Goal: Find specific page/section

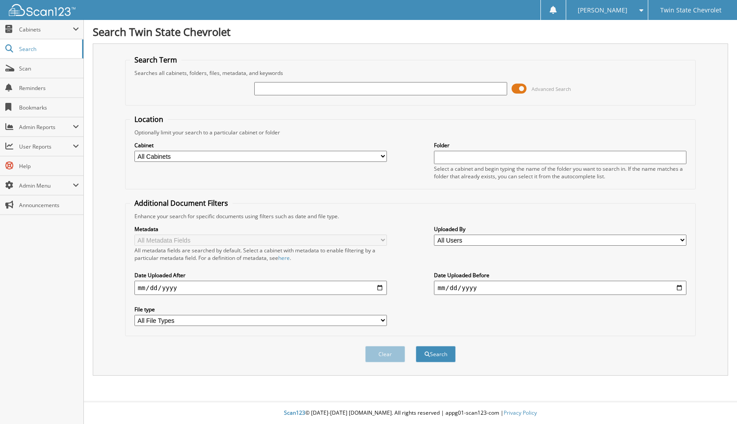
drag, startPoint x: 0, startPoint y: 0, endPoint x: 403, endPoint y: 92, distance: 413.6
click at [403, 92] on input "text" at bounding box center [380, 88] width 252 height 13
type input "noble"
click at [416, 346] on button "Search" at bounding box center [436, 354] width 40 height 16
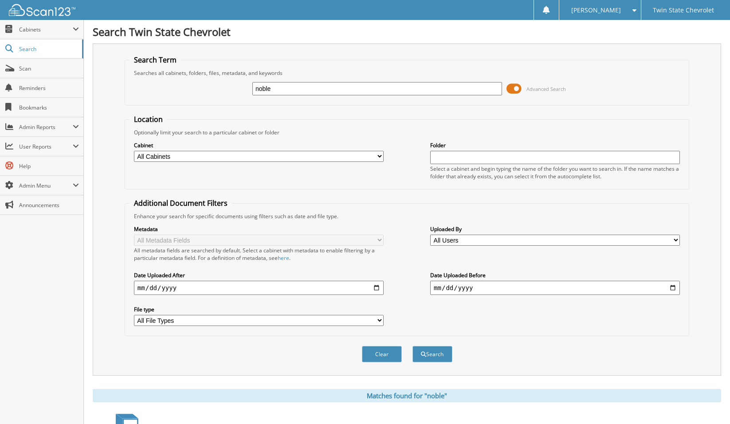
click at [290, 91] on input "noble" at bounding box center [377, 88] width 250 height 13
click at [288, 91] on input "noble" at bounding box center [377, 88] width 250 height 13
click at [287, 91] on input "noble" at bounding box center [377, 88] width 250 height 13
click at [54, 32] on span "Cabinets" at bounding box center [46, 30] width 54 height 8
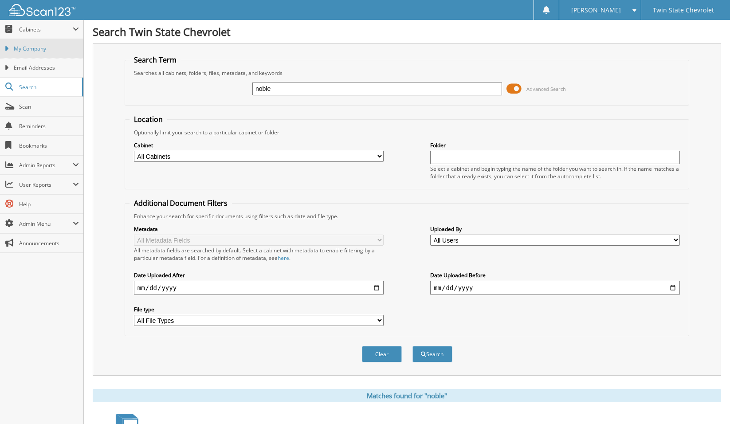
click at [52, 51] on span "My Company" at bounding box center [46, 49] width 65 height 8
